Goal: Task Accomplishment & Management: Use online tool/utility

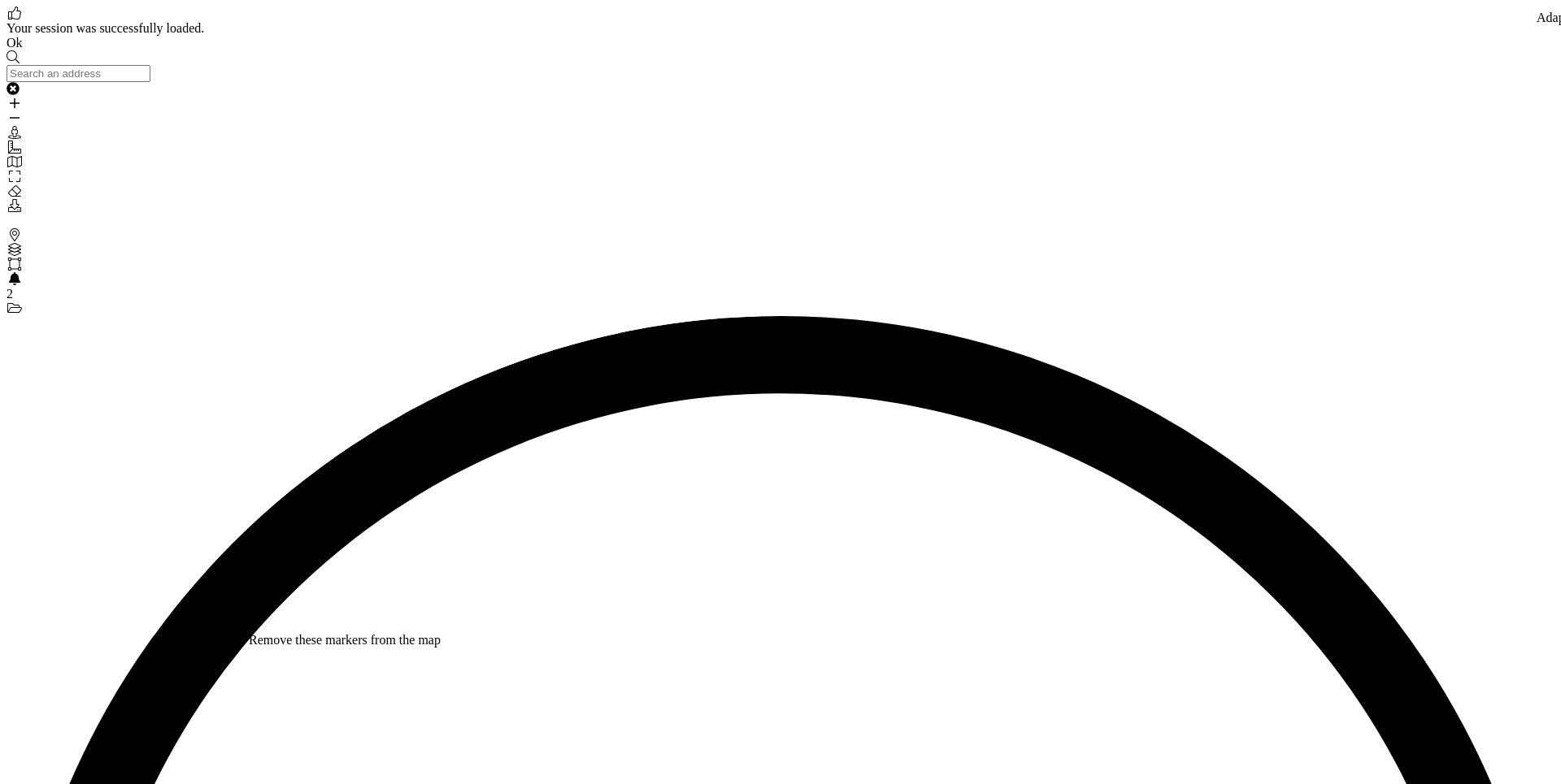
click at [23, 49] on link "Ok" at bounding box center [15, 42] width 16 height 14
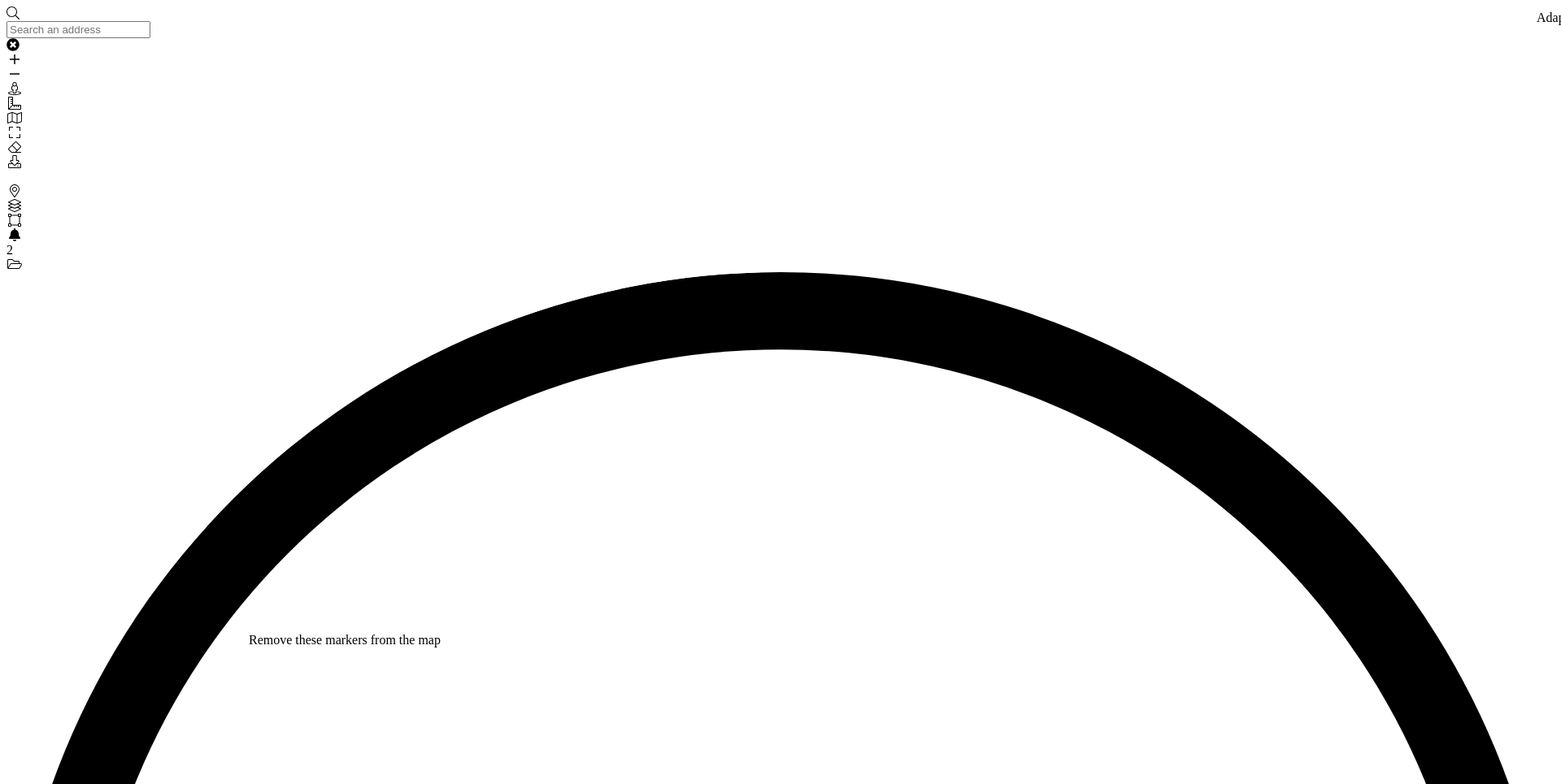
click at [12, 185] on icon "Brands" at bounding box center [15, 191] width 16 height 13
click at [17, 185] on icon "Brands" at bounding box center [15, 191] width 16 height 13
click at [19, 185] on div "Brands" at bounding box center [780, 192] width 1548 height 15
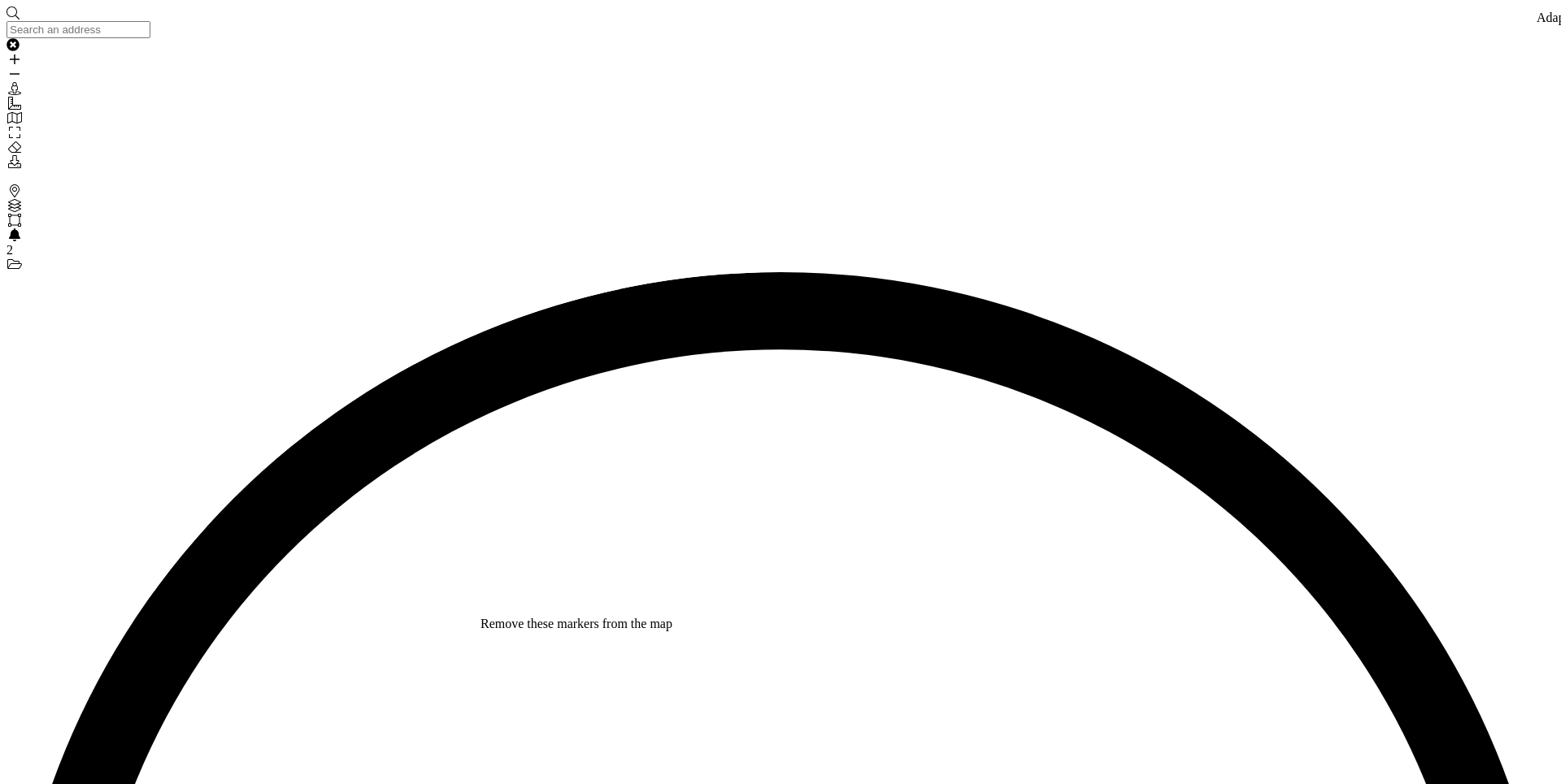
type input "3"
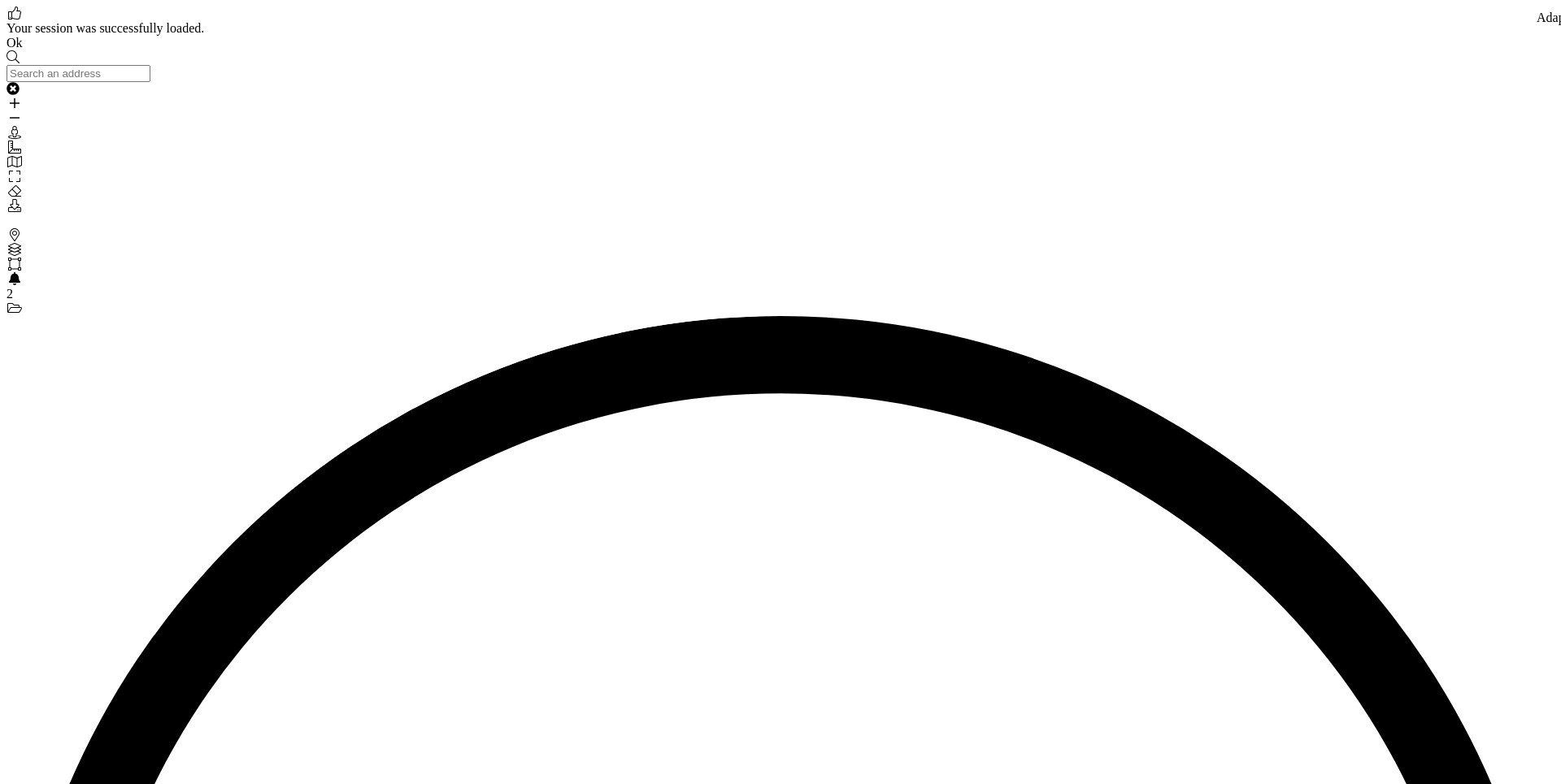
click at [23, 49] on link "Ok" at bounding box center [15, 42] width 16 height 14
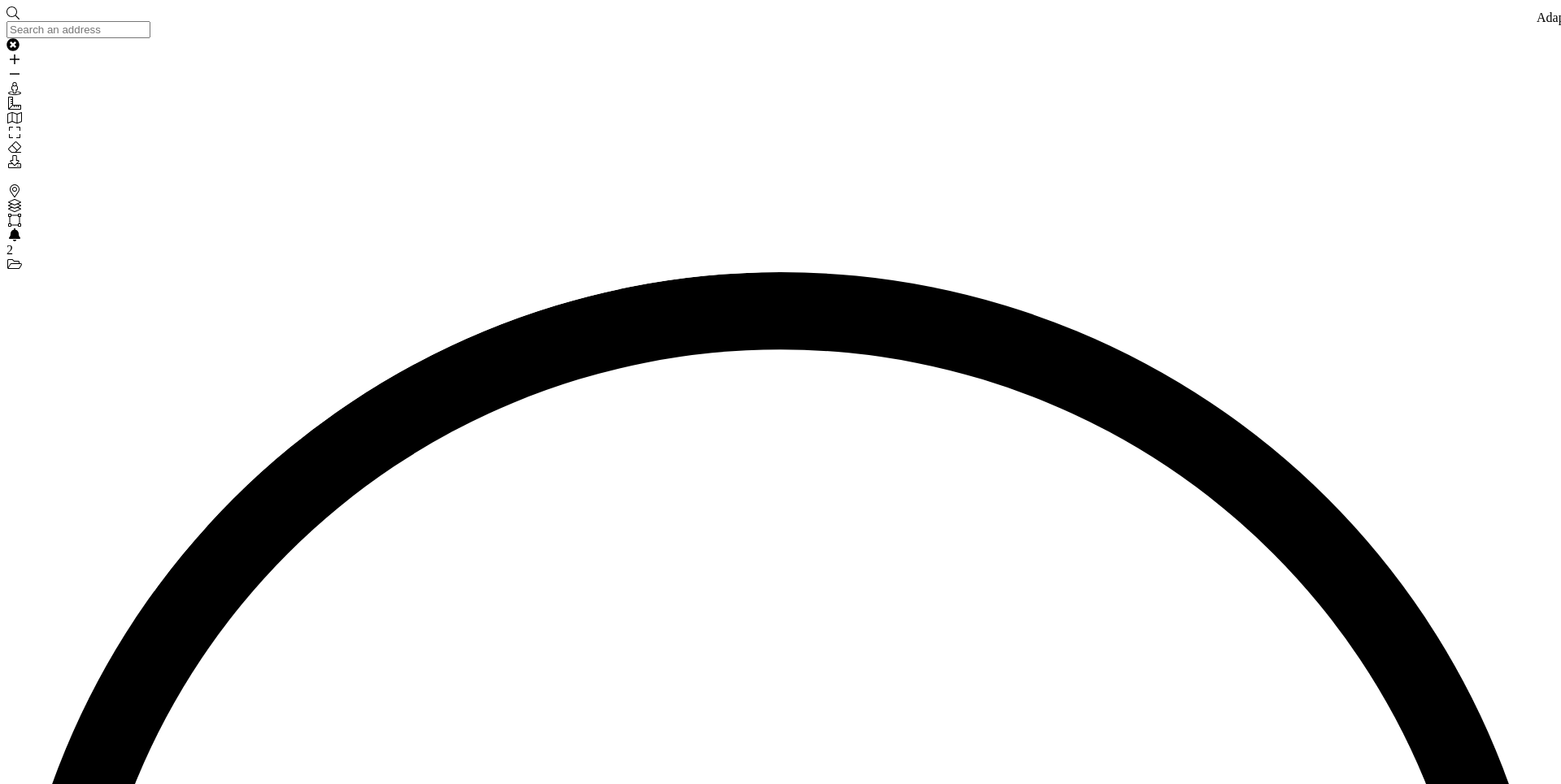
click at [15, 185] on icon "Brands" at bounding box center [15, 191] width 16 height 13
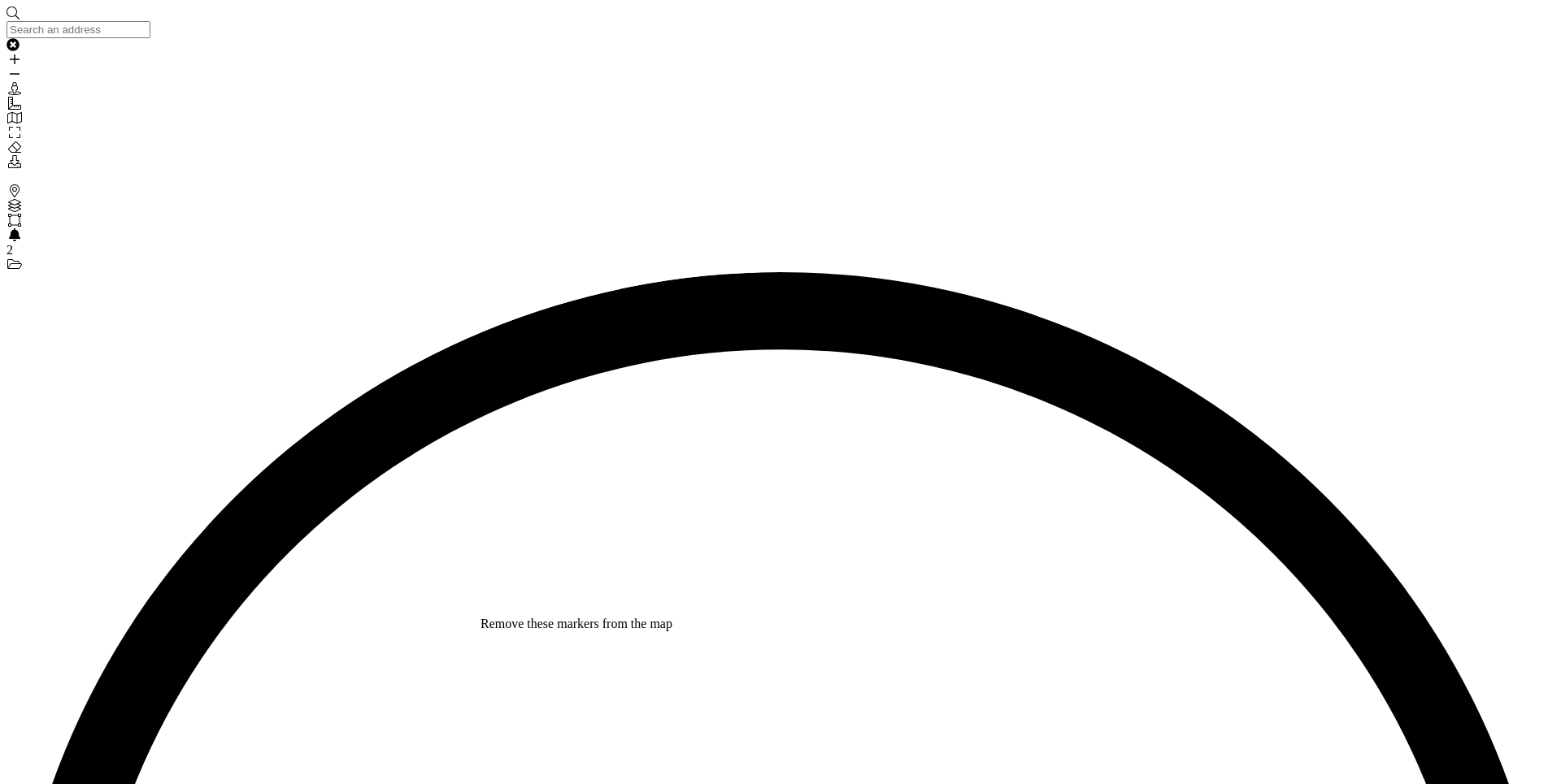
type input "4"
type input "3"
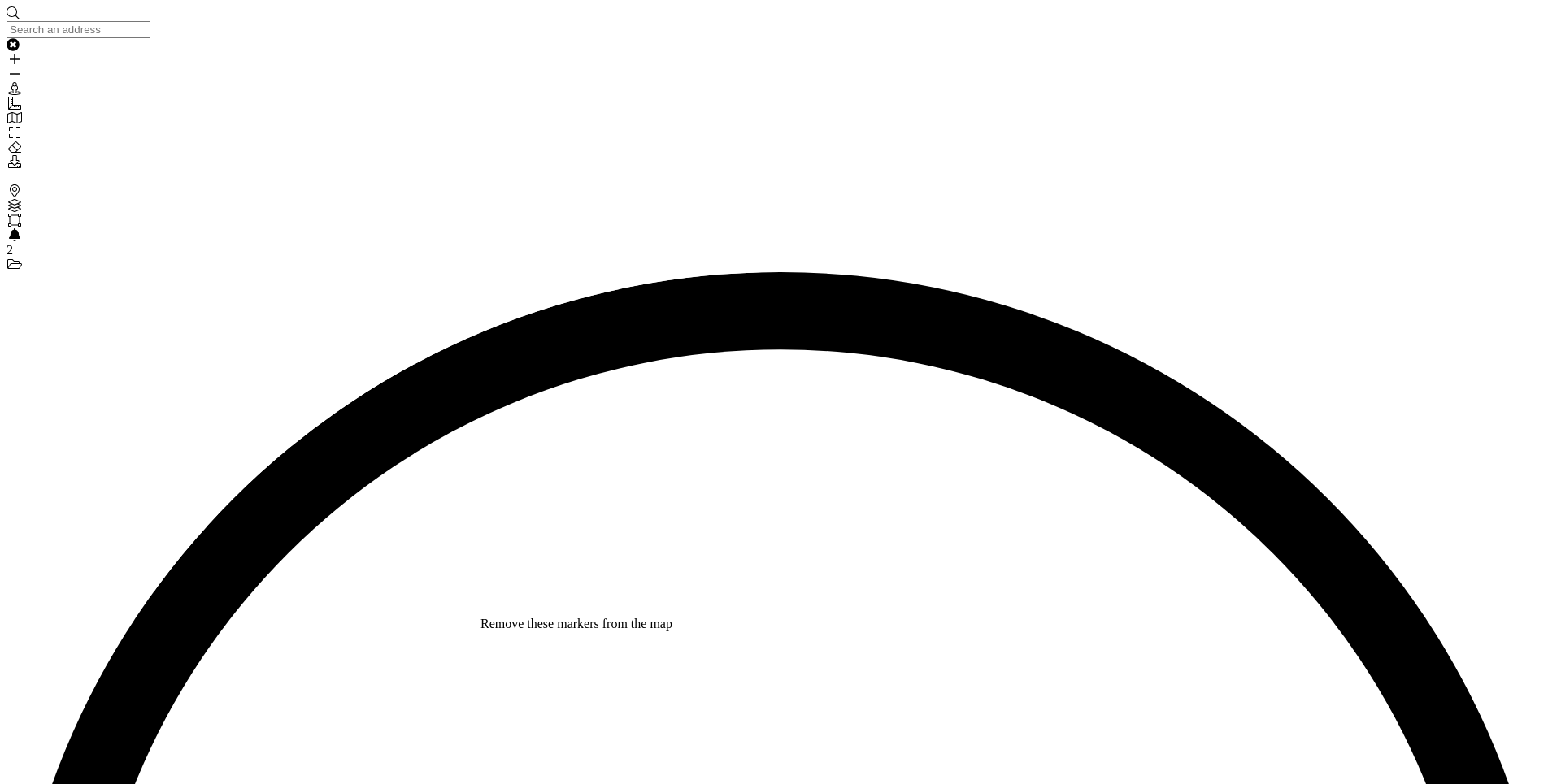
type input "2"
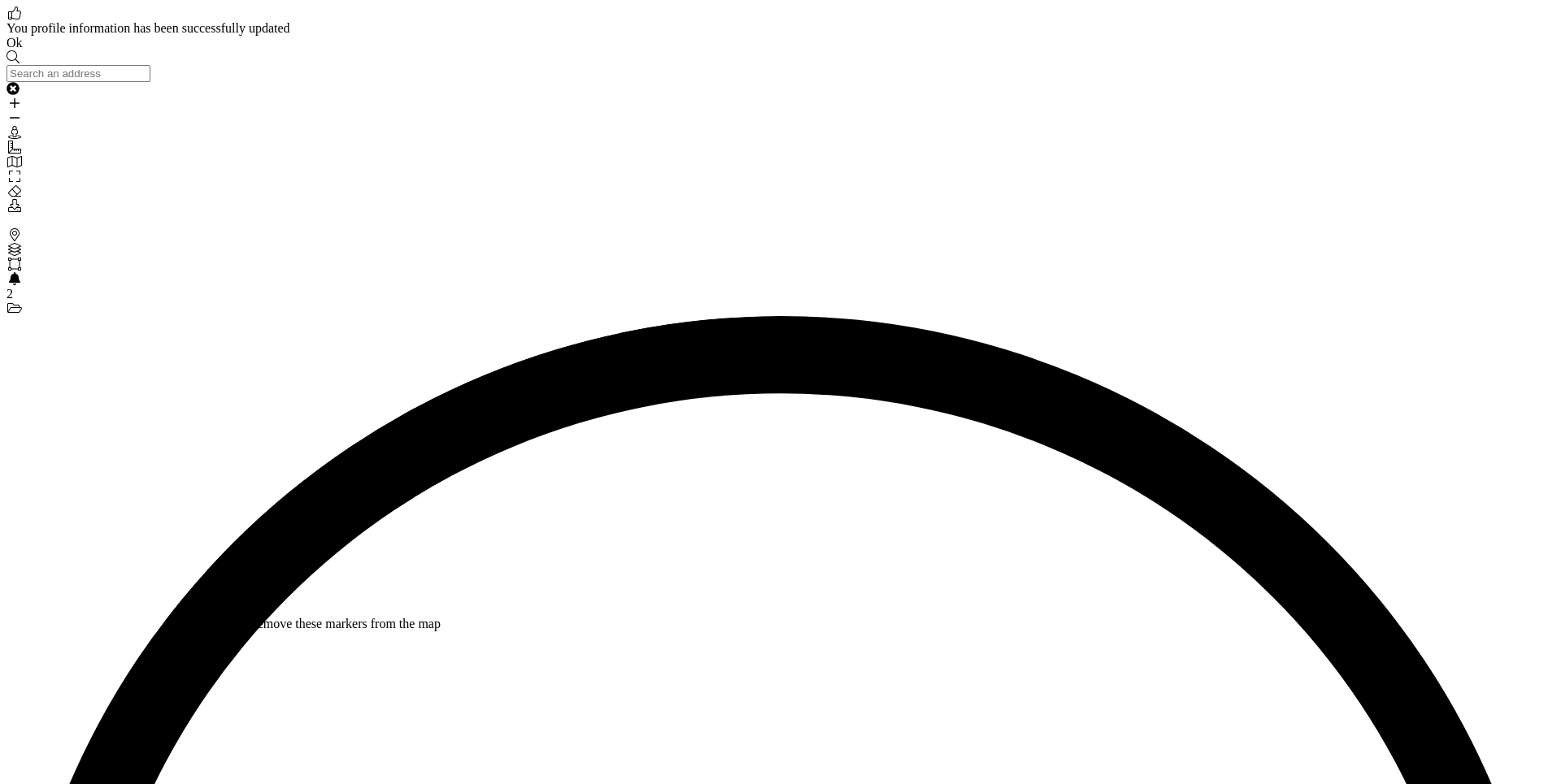
click at [23, 49] on link "Ok" at bounding box center [15, 42] width 16 height 14
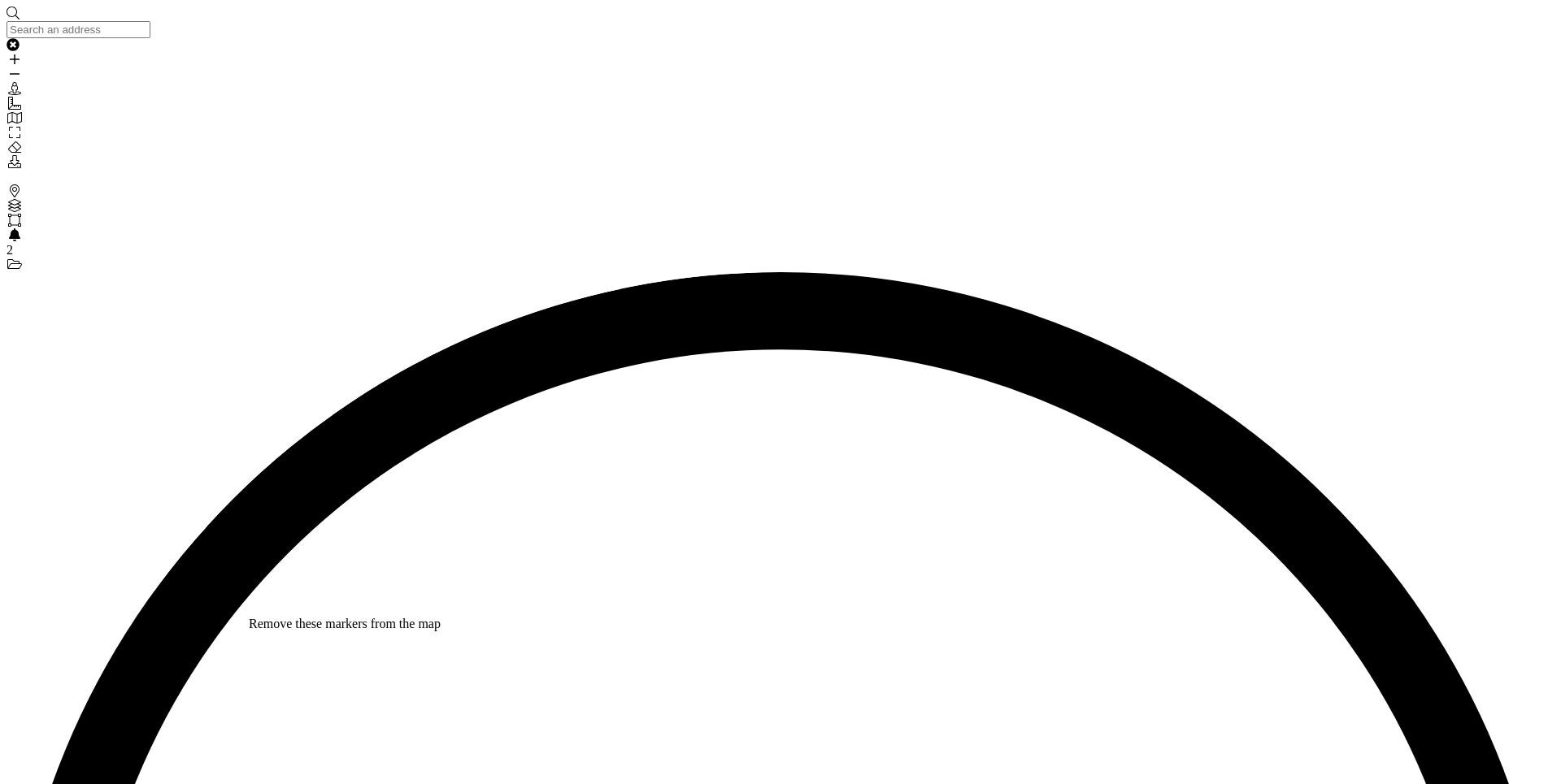
drag, startPoint x: 543, startPoint y: 482, endPoint x: 625, endPoint y: 529, distance: 94.5
click at [13, 185] on icon "Brands" at bounding box center [15, 191] width 16 height 13
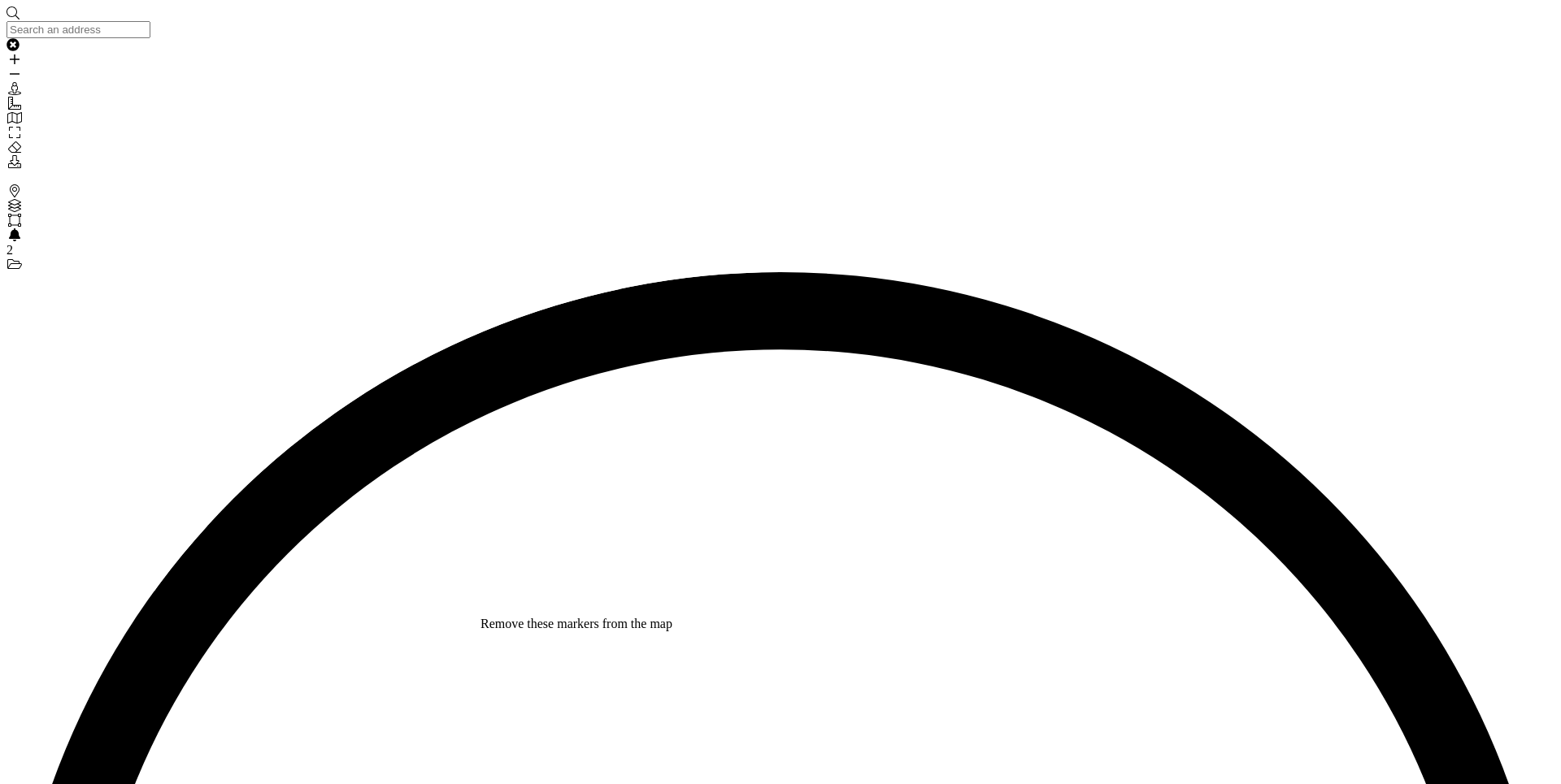
drag, startPoint x: 659, startPoint y: 582, endPoint x: 724, endPoint y: 610, distance: 70.8
drag, startPoint x: 555, startPoint y: 681, endPoint x: 561, endPoint y: 508, distance: 173.1
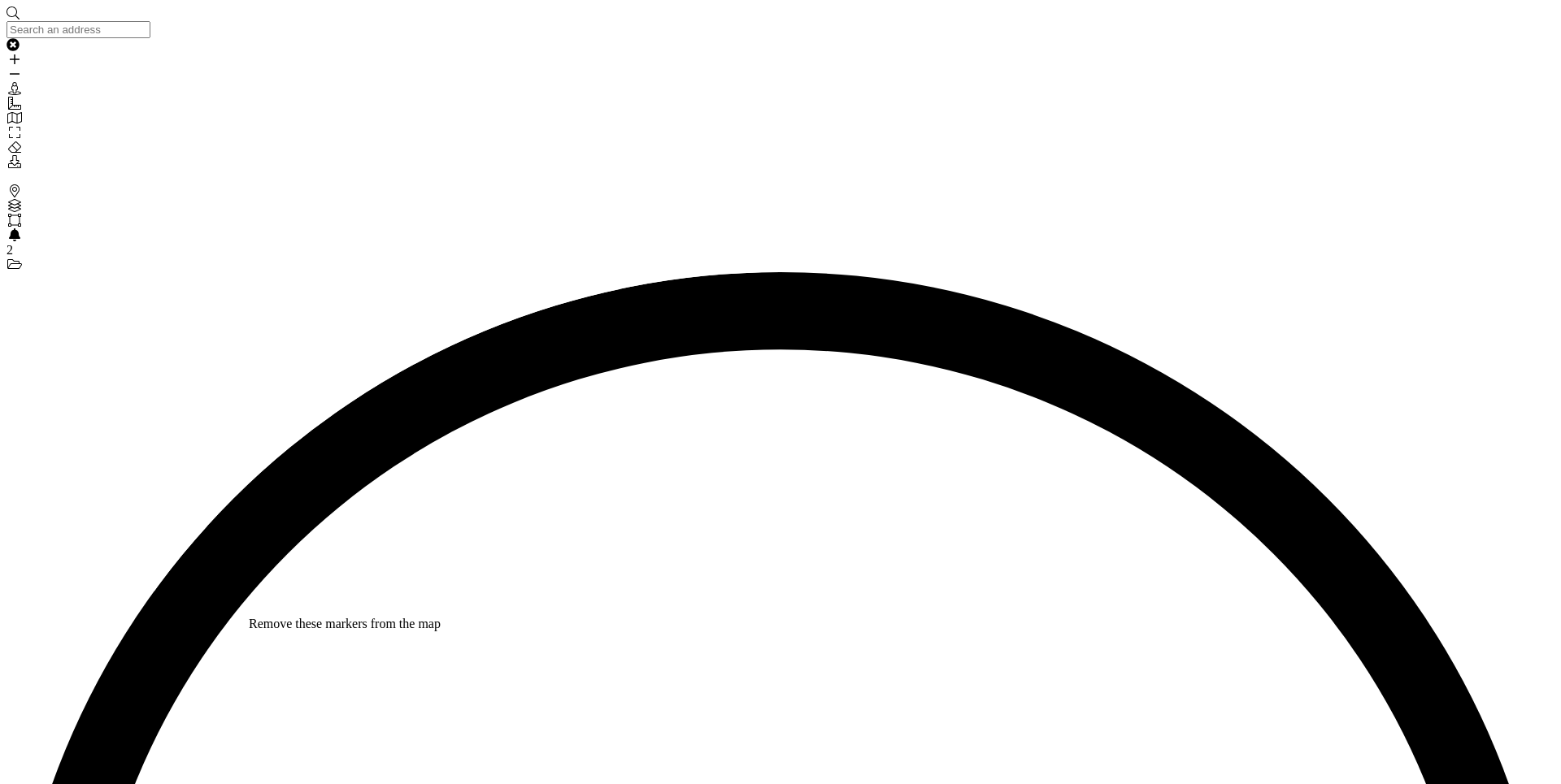
checkbox input "true"
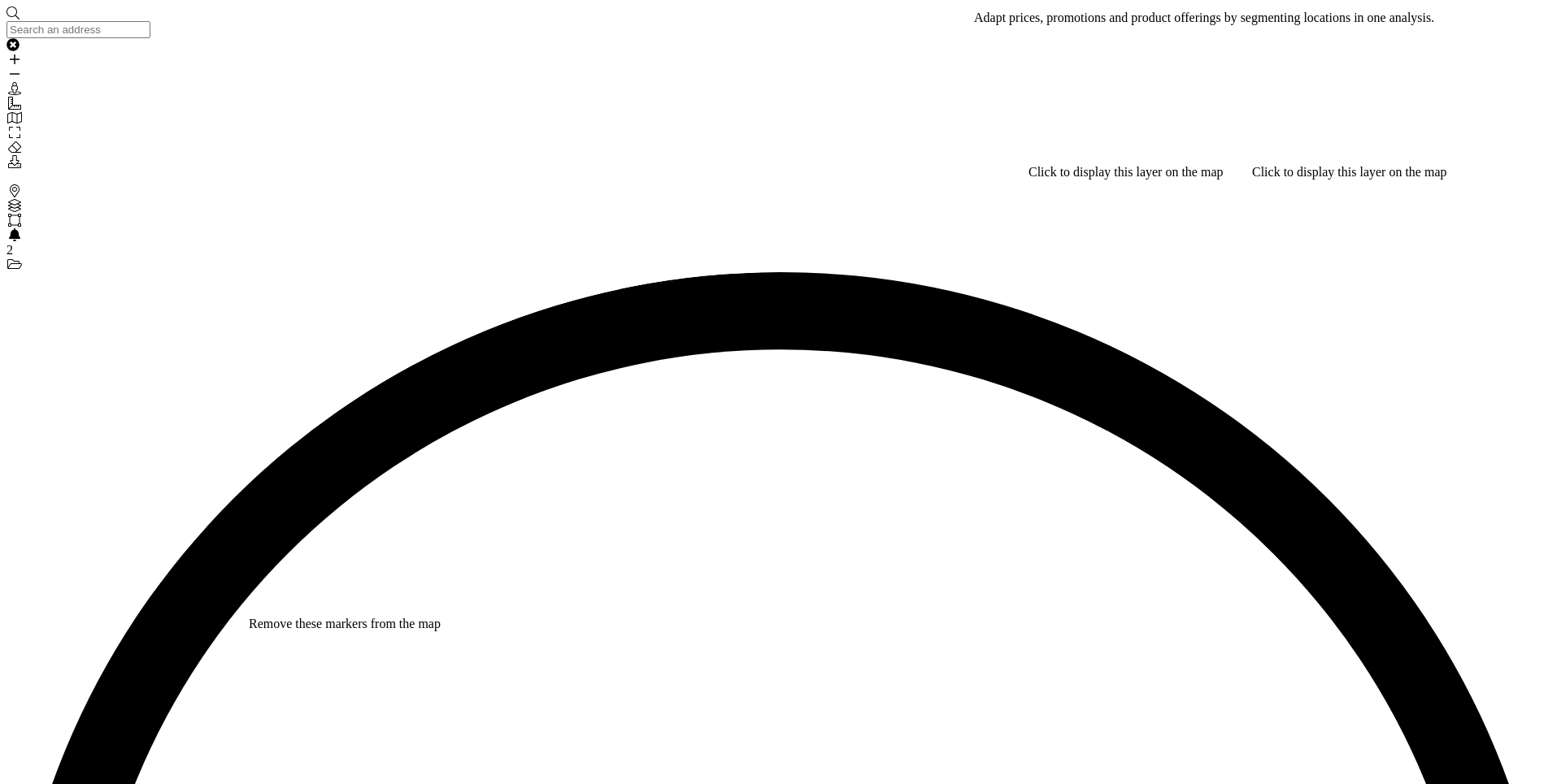
type input "cli"
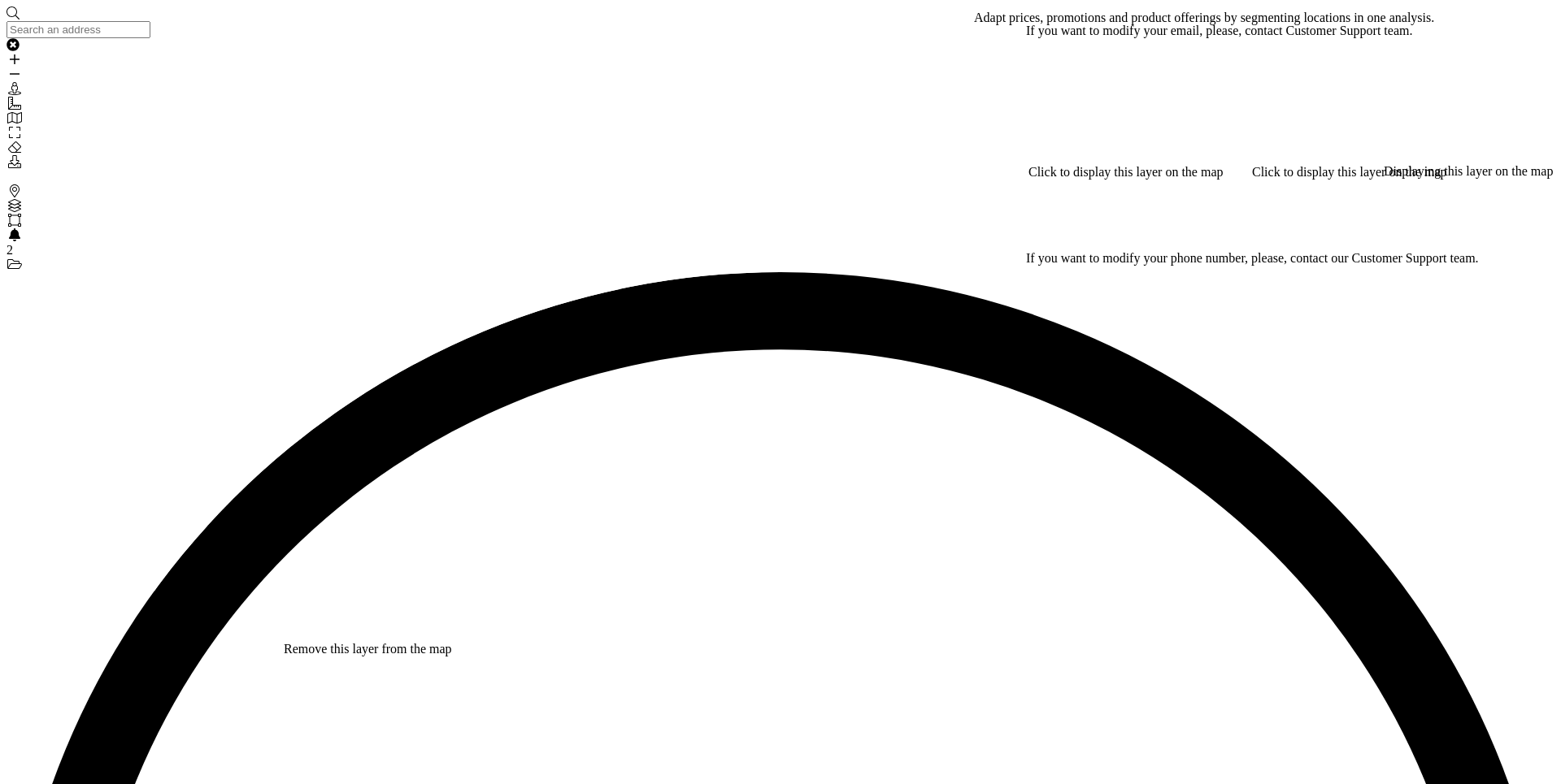
scroll to position [206, 0]
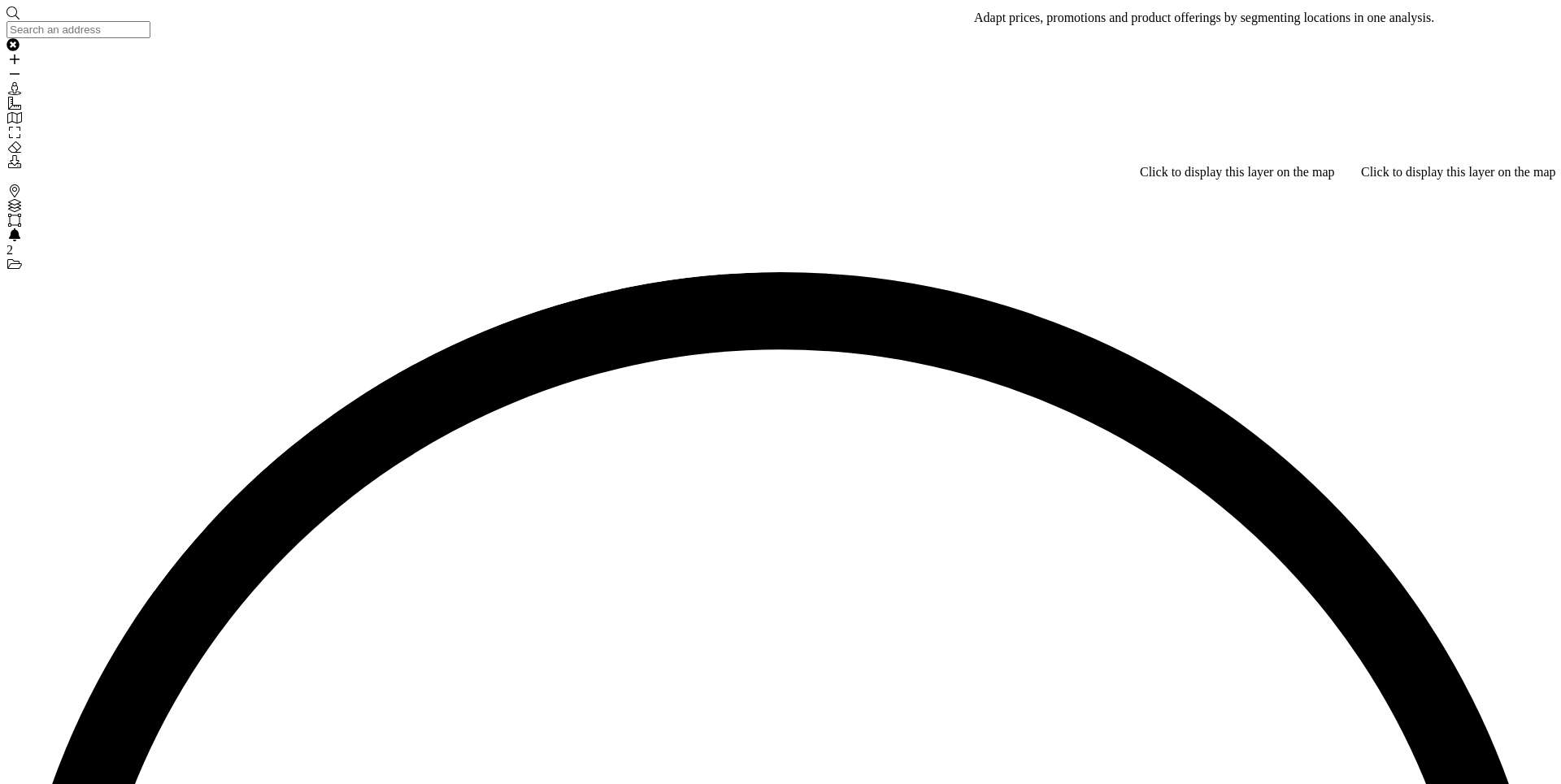
click at [20, 258] on div "States" at bounding box center [780, 265] width 1548 height 15
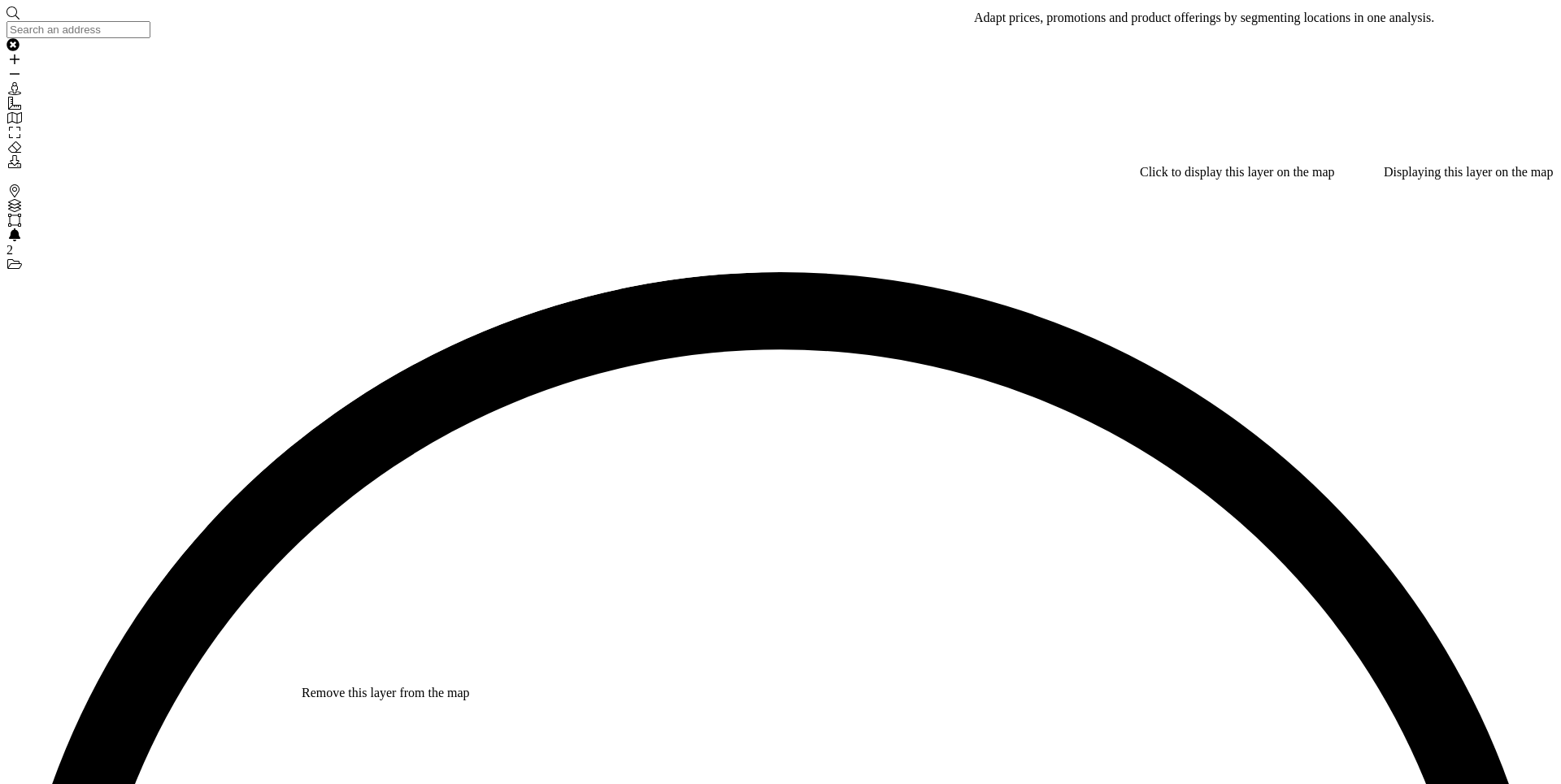
type input "clu"
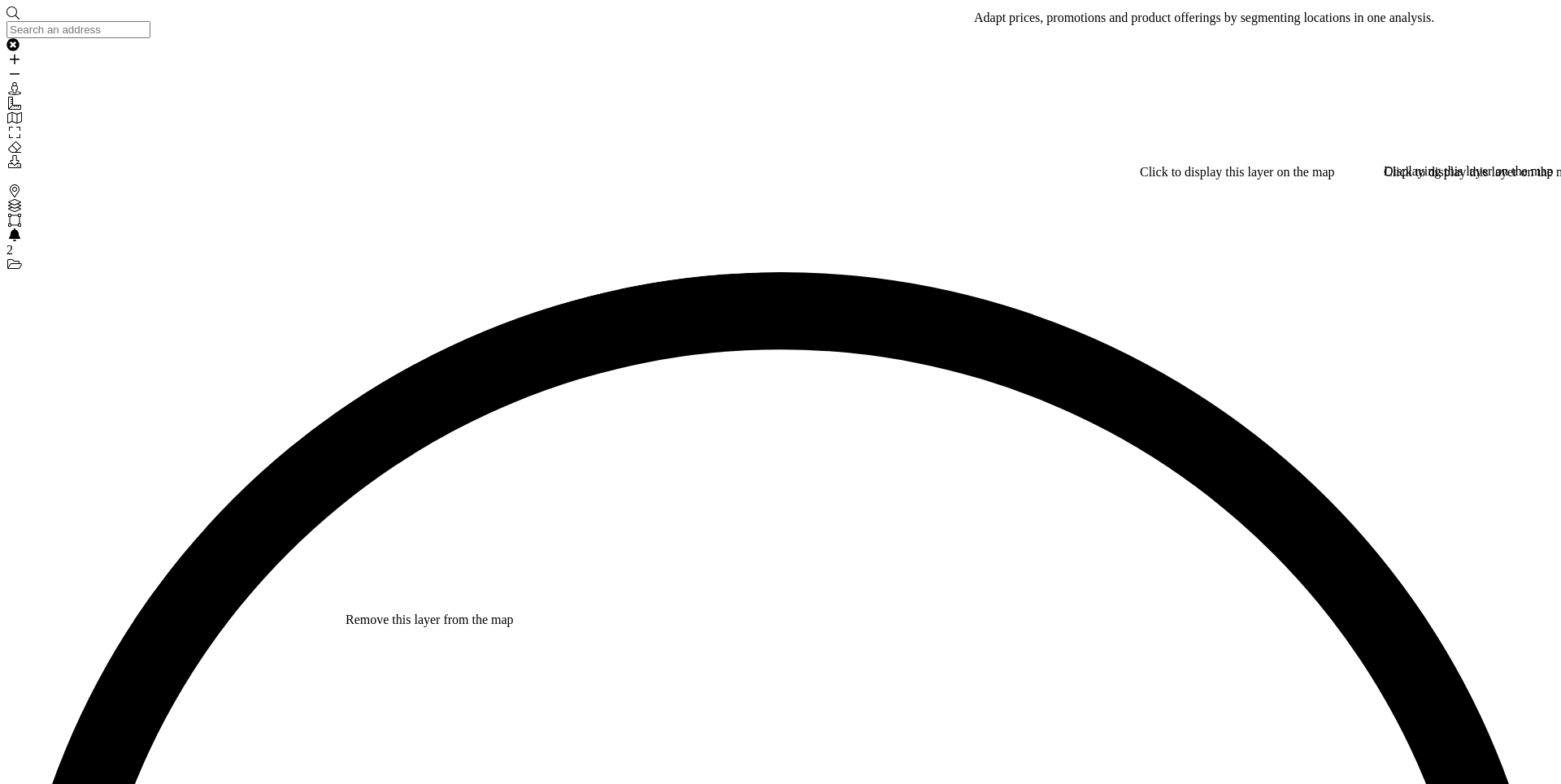
drag, startPoint x: 513, startPoint y: 549, endPoint x: 544, endPoint y: 375, distance: 176.7
drag, startPoint x: 462, startPoint y: 457, endPoint x: 428, endPoint y: 370, distance: 93.4
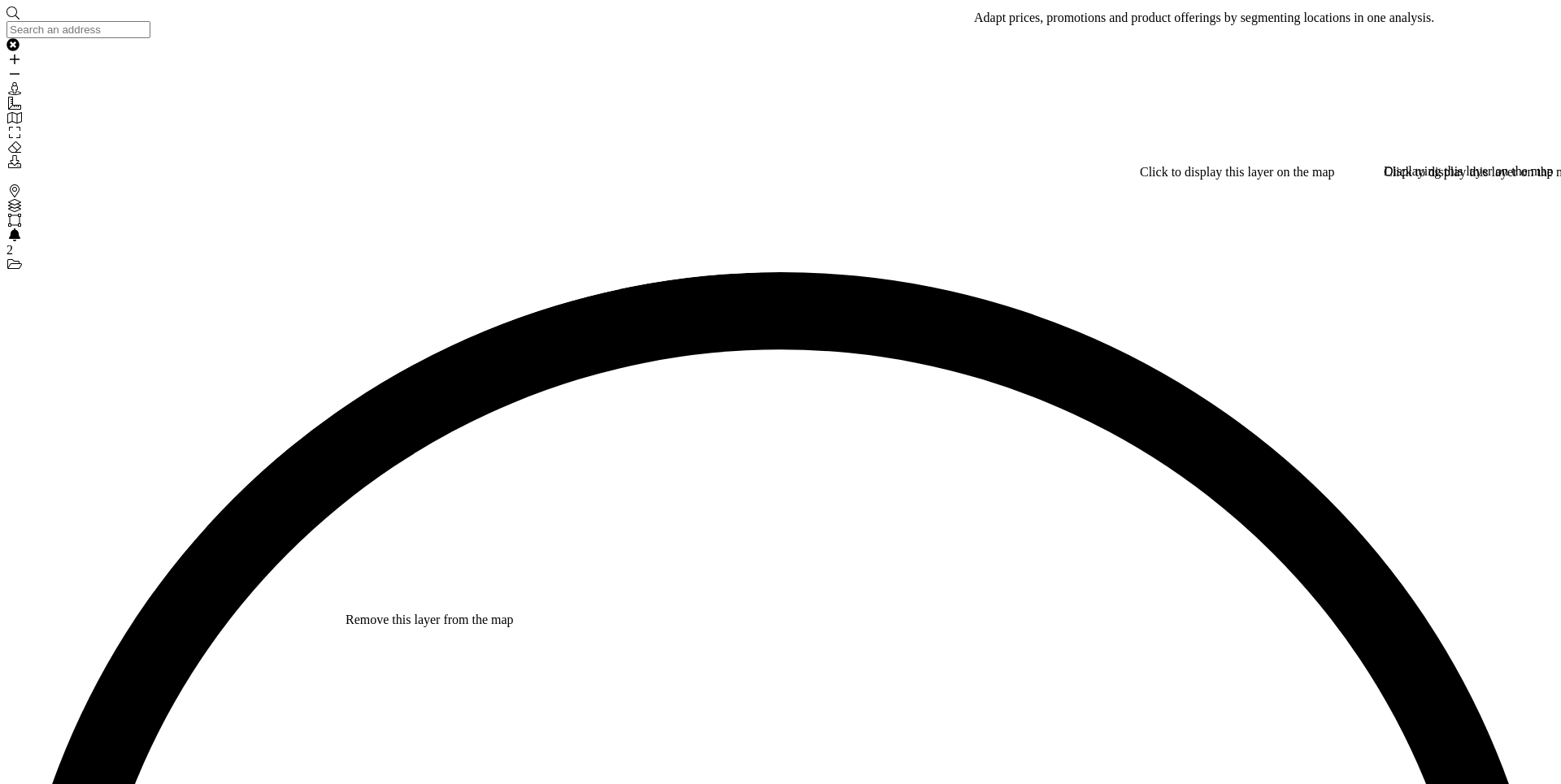
type input "clu"
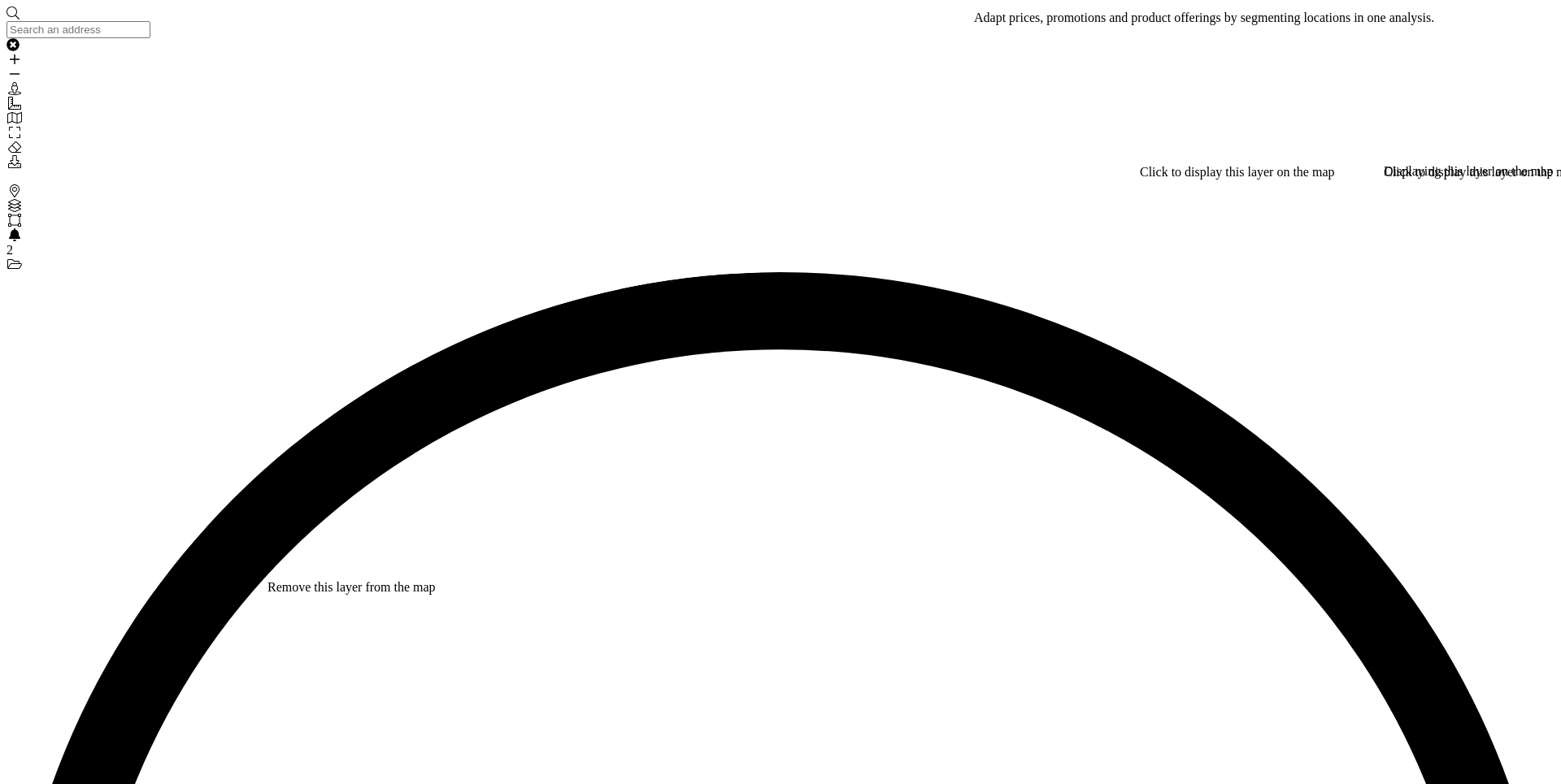
checkbox input "false"
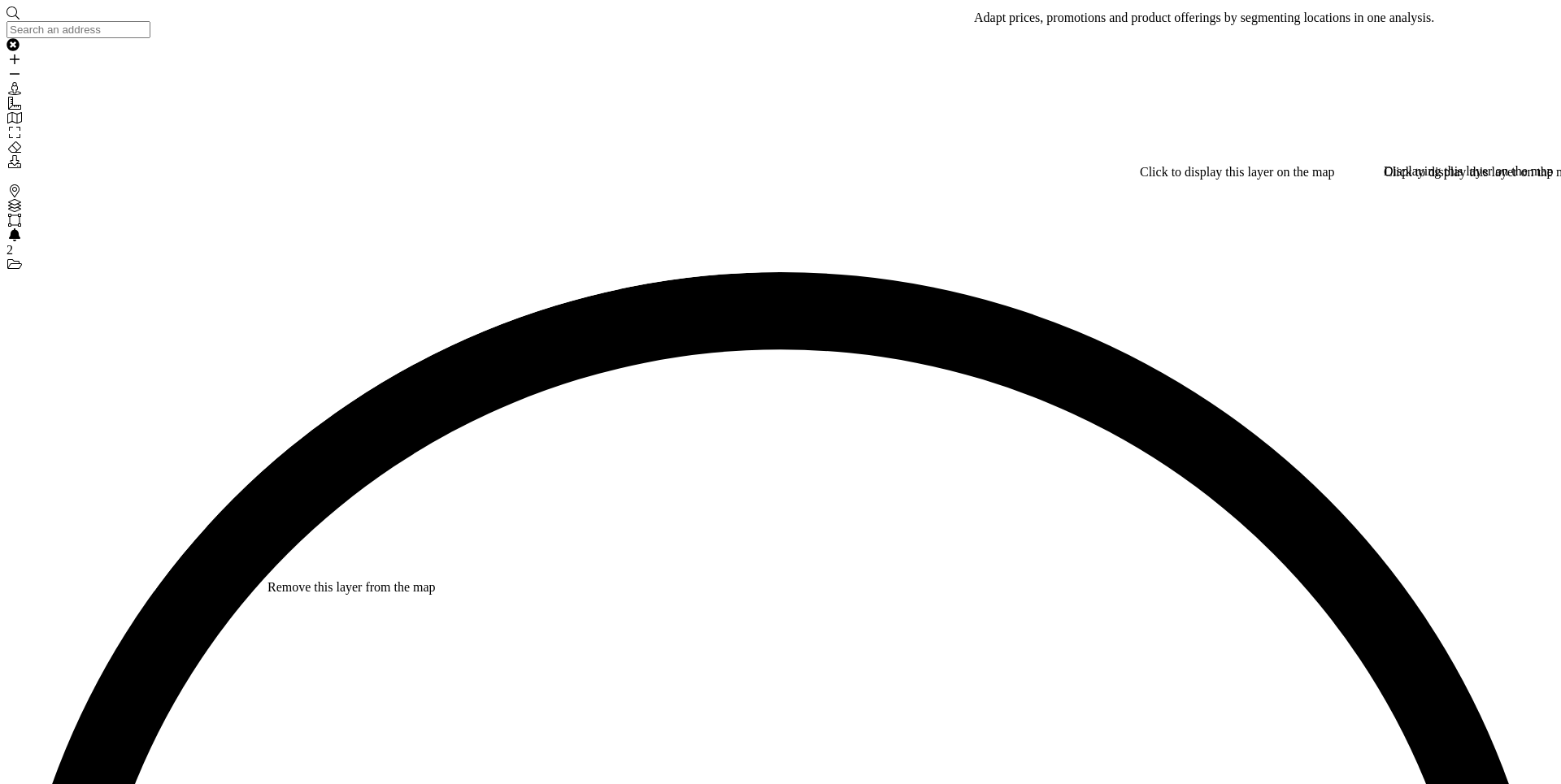
checkbox input "true"
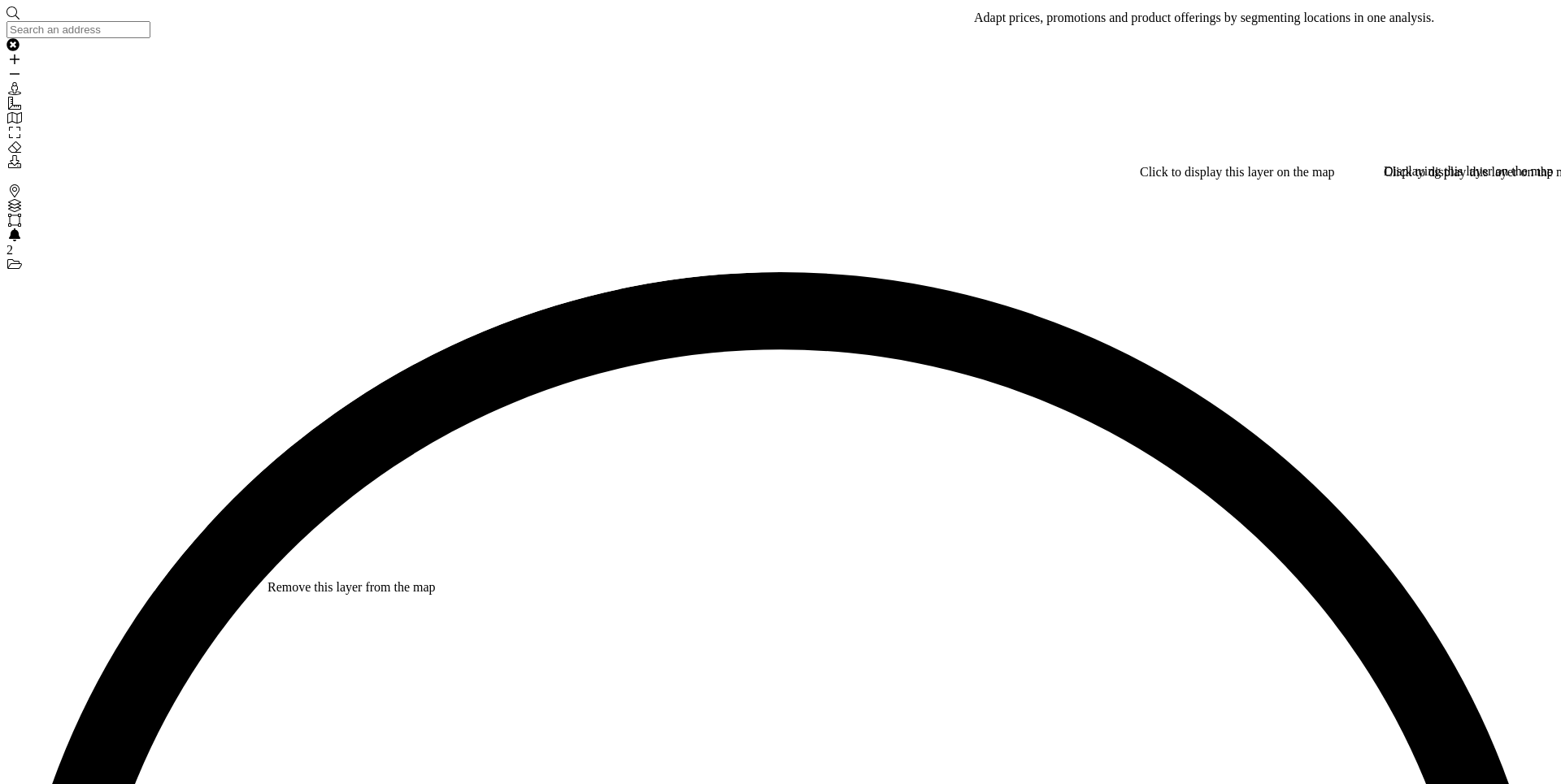
drag, startPoint x: 539, startPoint y: 327, endPoint x: 489, endPoint y: 366, distance: 63.4
drag, startPoint x: 555, startPoint y: 432, endPoint x: 579, endPoint y: 505, distance: 76.8
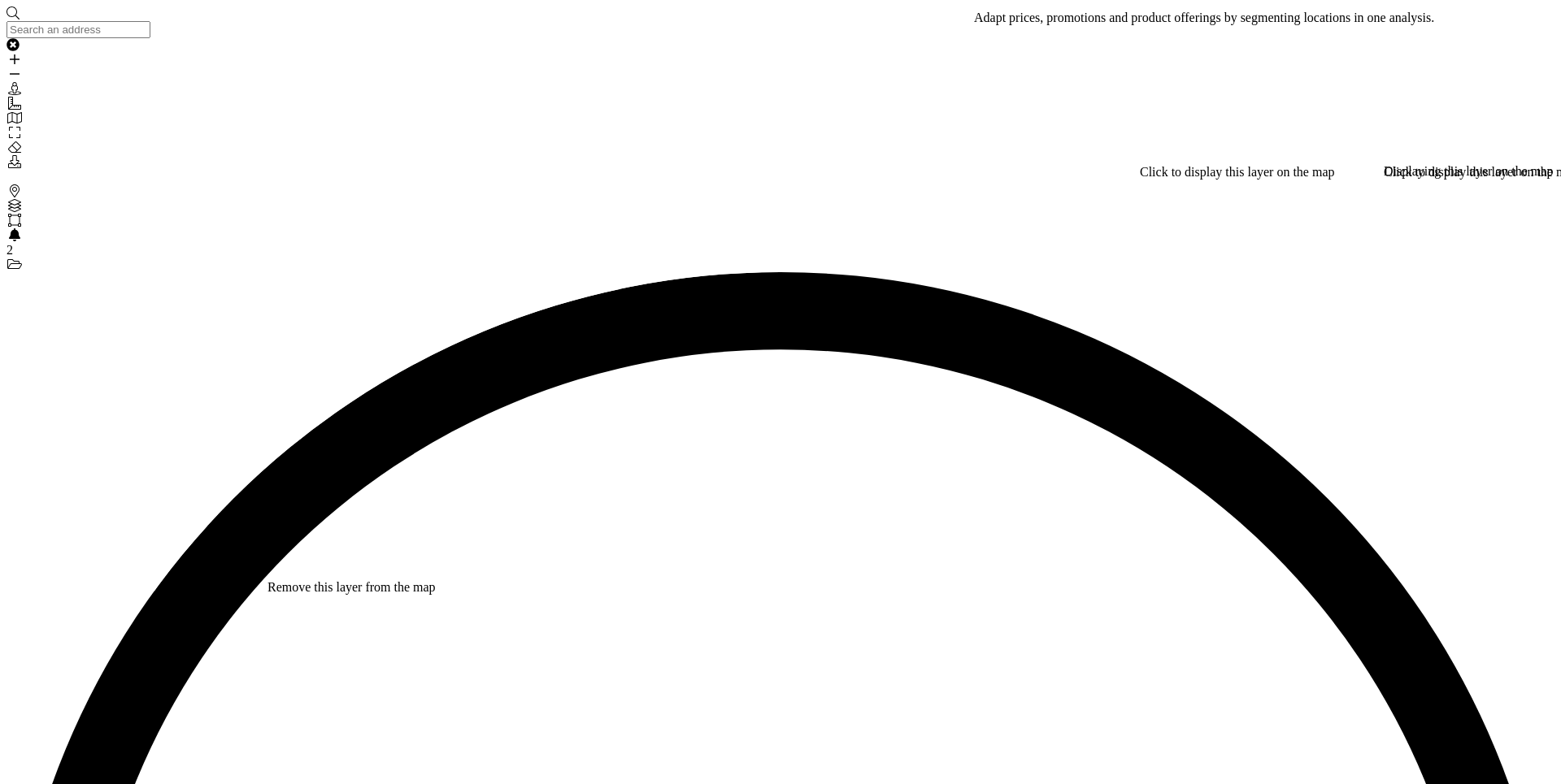
drag, startPoint x: 648, startPoint y: 430, endPoint x: 694, endPoint y: 544, distance: 122.9
drag, startPoint x: 645, startPoint y: 400, endPoint x: 522, endPoint y: 586, distance: 223.0
drag, startPoint x: 526, startPoint y: 387, endPoint x: 609, endPoint y: 736, distance: 358.7
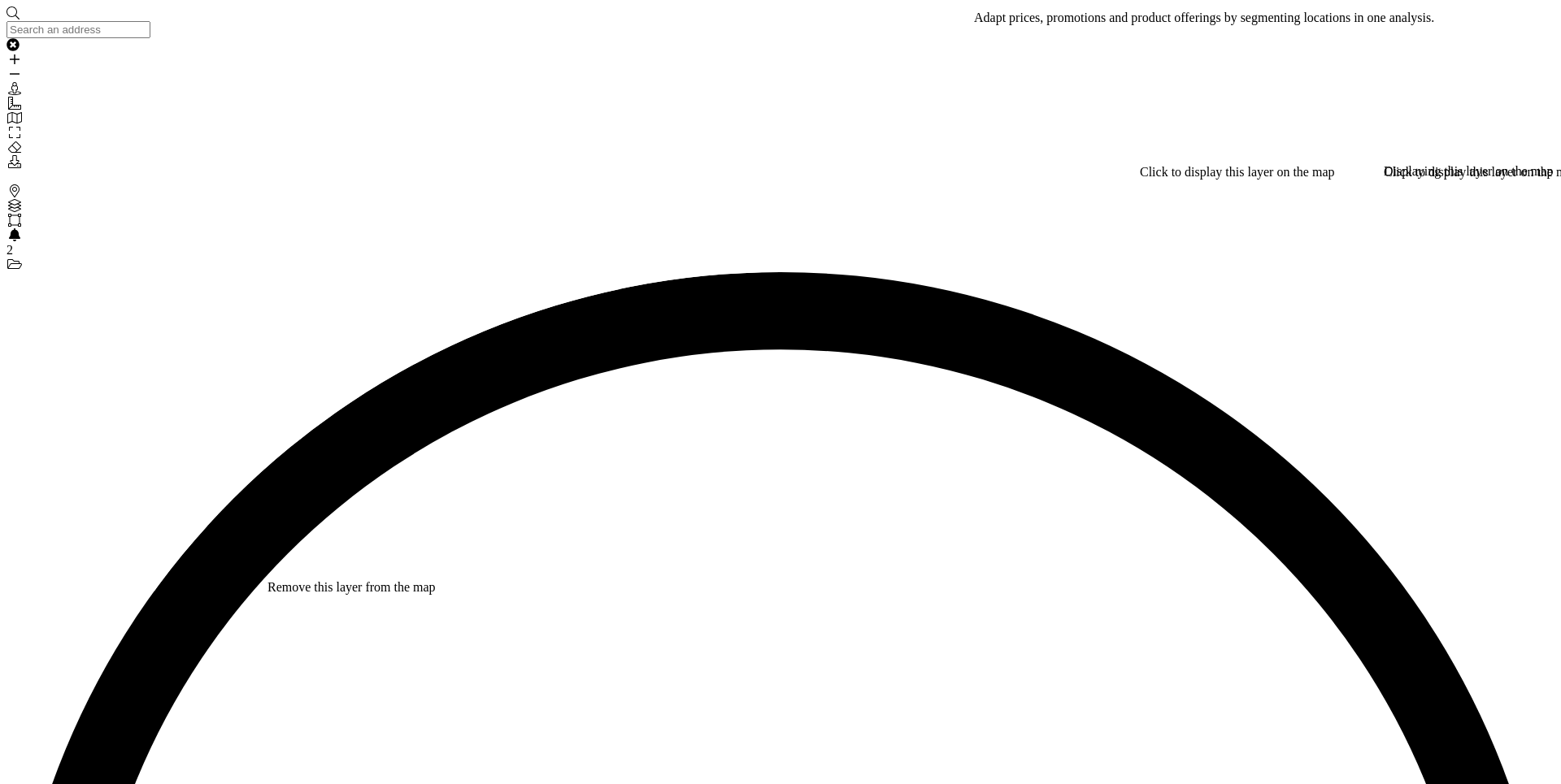
click at [15, 199] on icon "Layers" at bounding box center [15, 206] width 16 height 13
drag, startPoint x: 18, startPoint y: 122, endPoint x: 13, endPoint y: 114, distance: 9.4
click at [13, 199] on icon "Layers" at bounding box center [15, 206] width 16 height 13
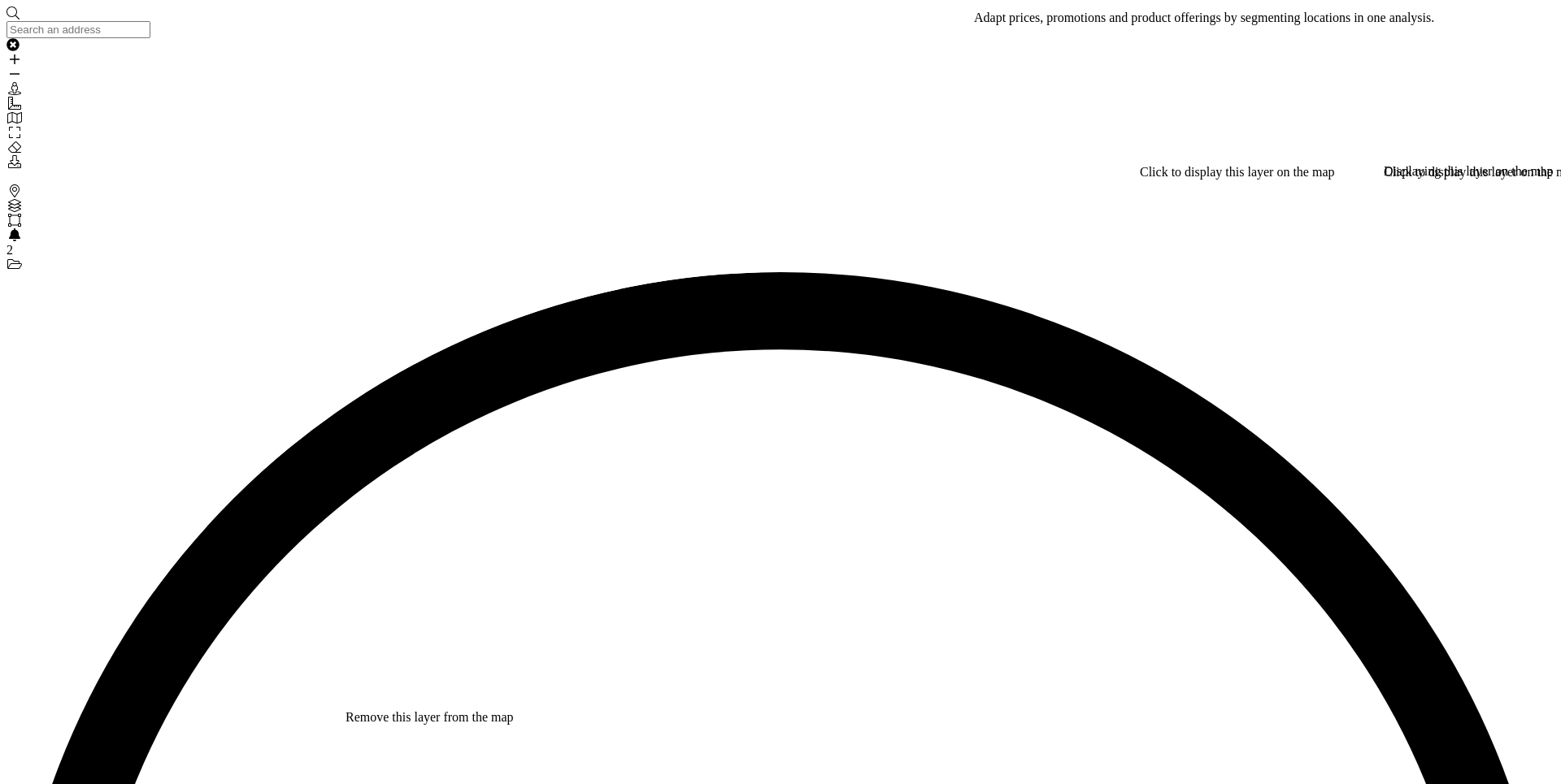
type input "20"
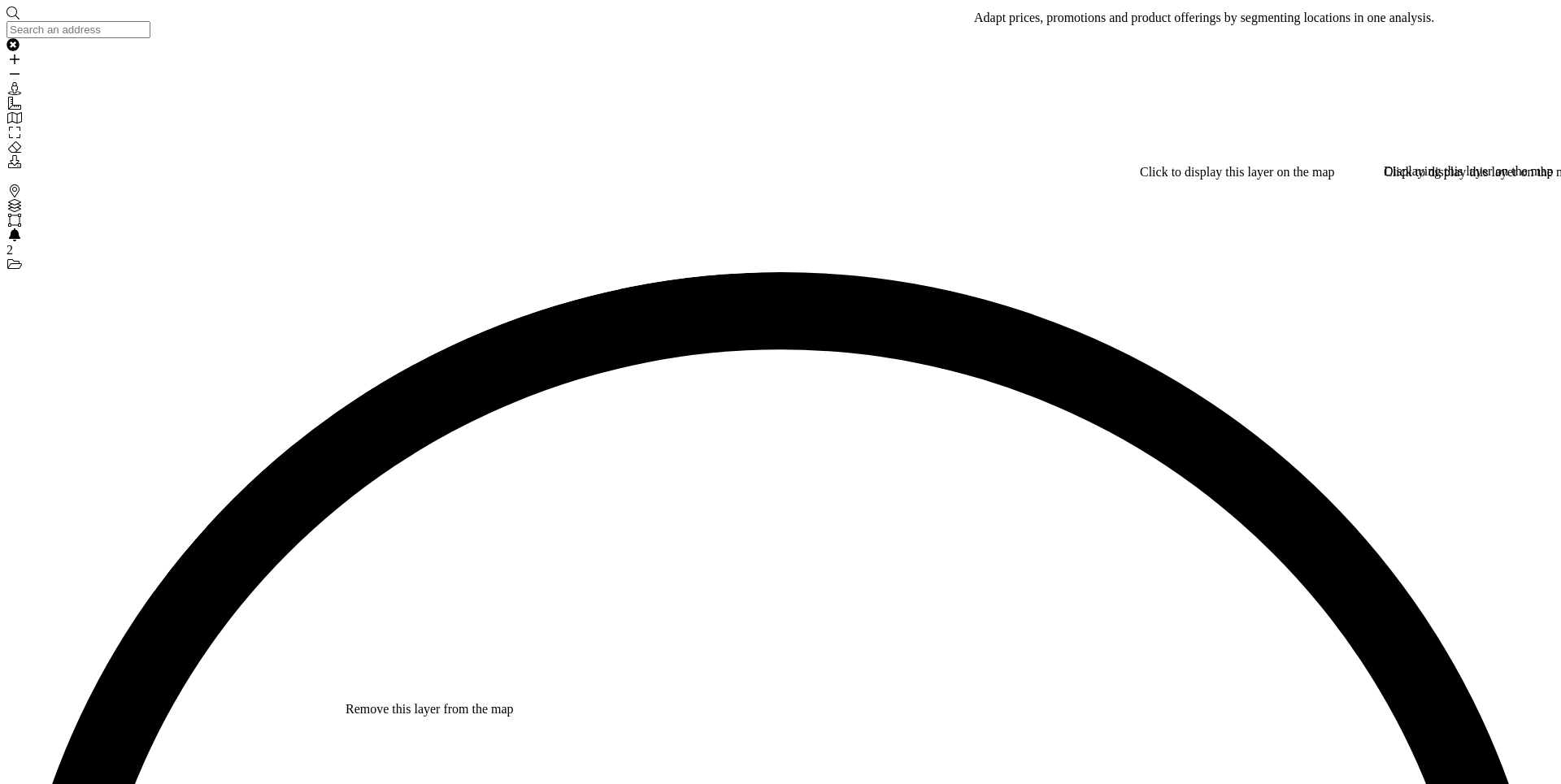
drag, startPoint x: 853, startPoint y: 11, endPoint x: 956, endPoint y: 12, distance: 103.0
copy div "Territory Manager"
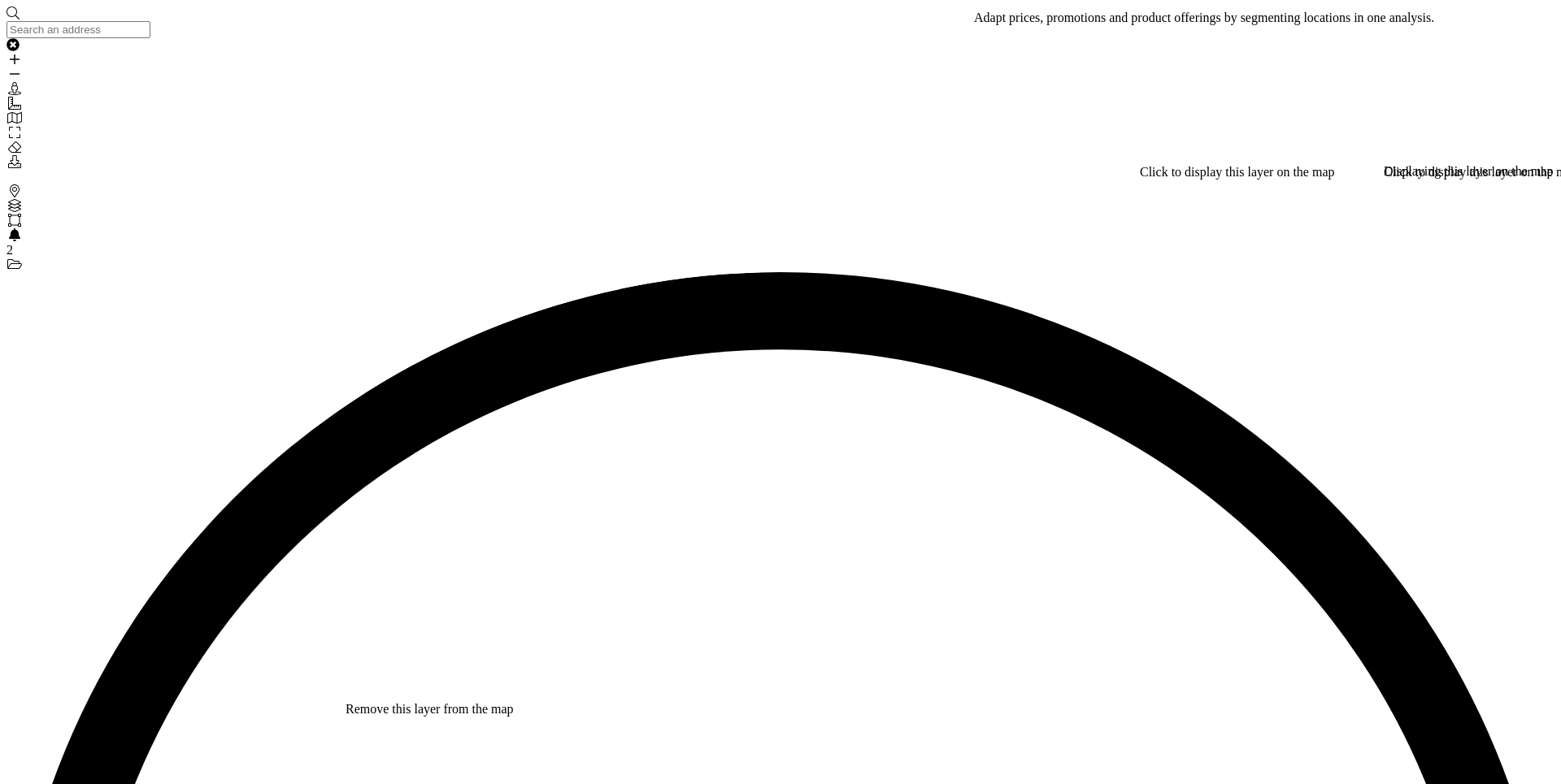
drag, startPoint x: 856, startPoint y: 18, endPoint x: 927, endPoint y: 9, distance: 71.6
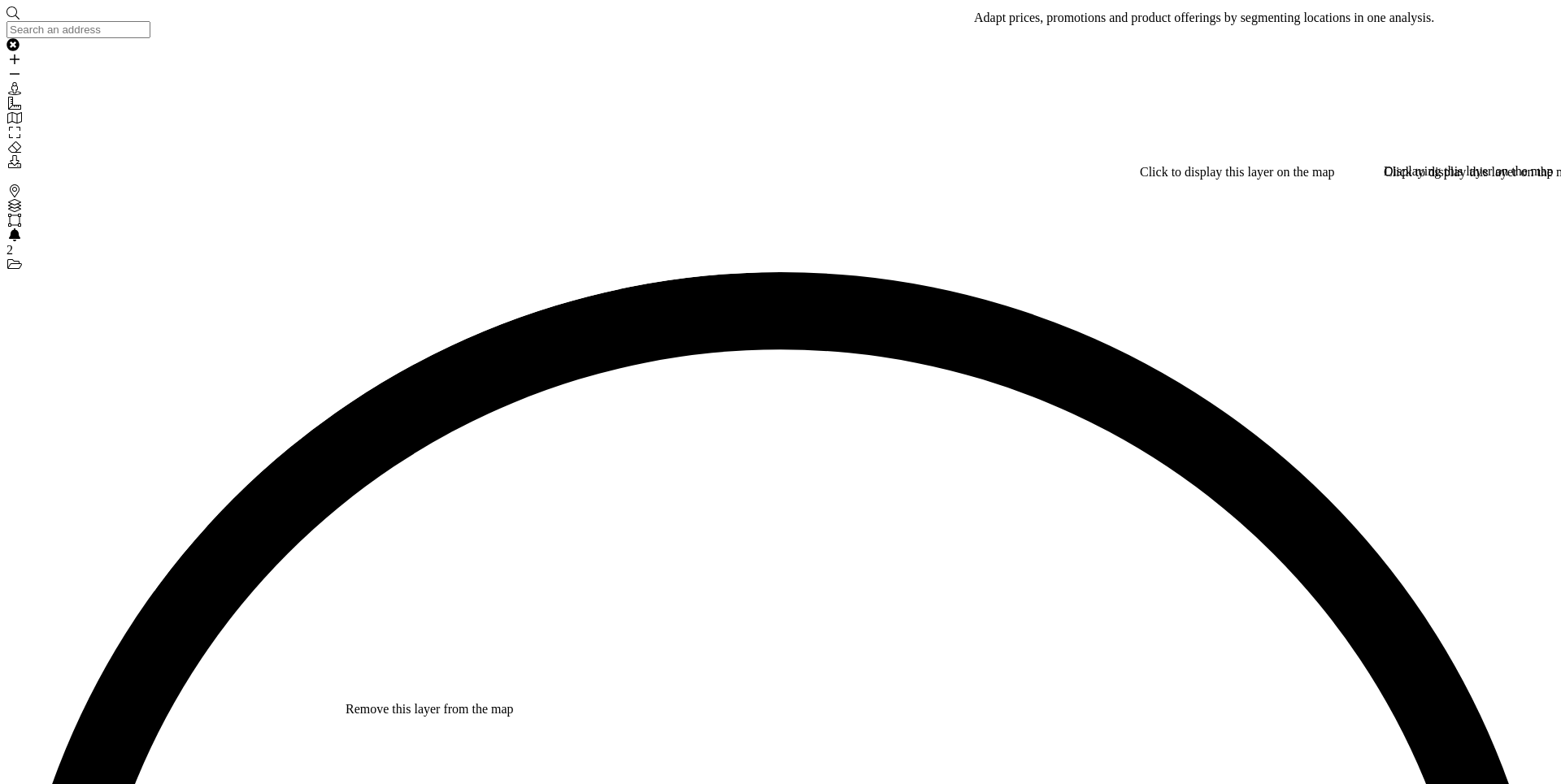
copy div "Territory Manager"
